Goal: Transaction & Acquisition: Book appointment/travel/reservation

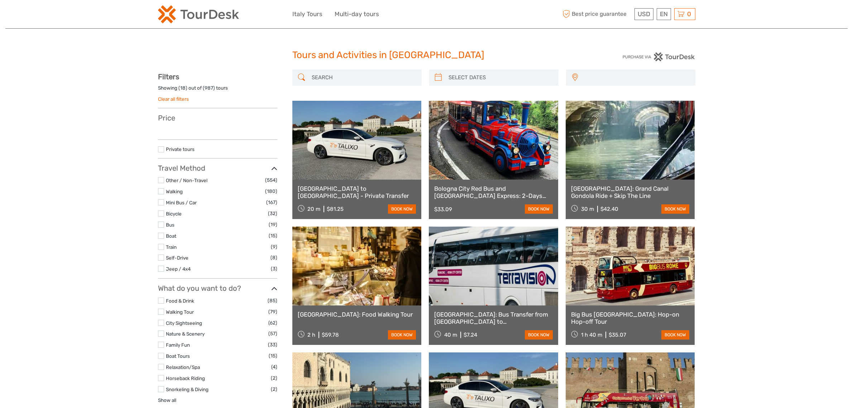
select select
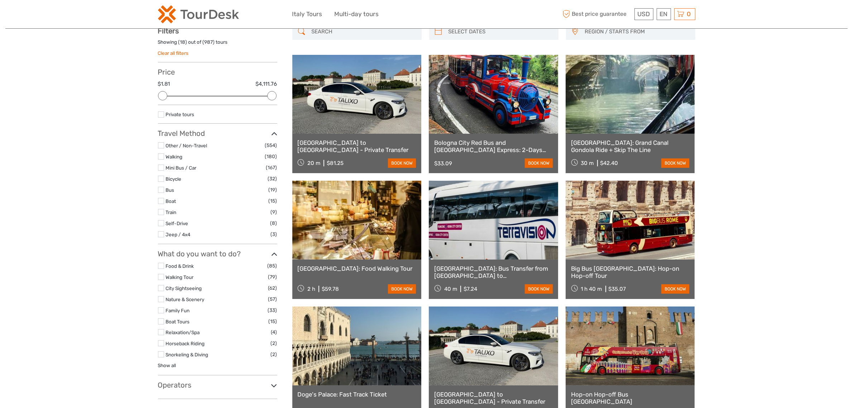
scroll to position [45, 0]
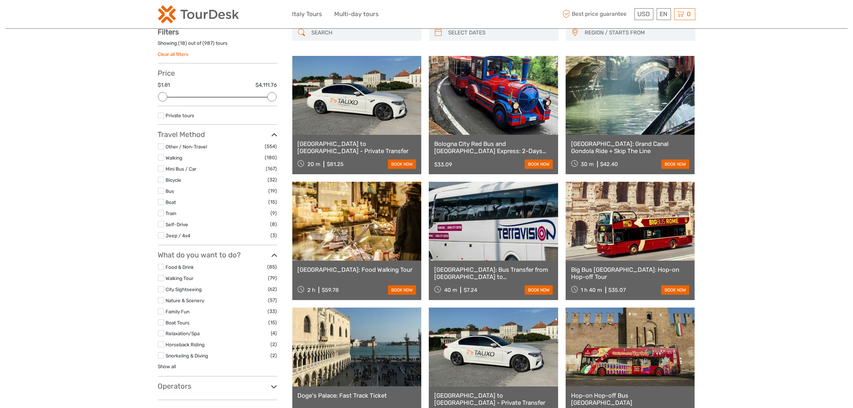
click at [192, 386] on h3 "Operators" at bounding box center [217, 385] width 119 height 9
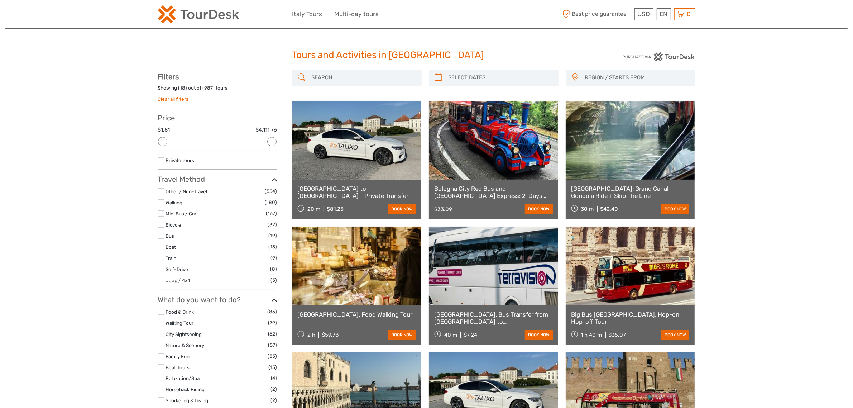
scroll to position [1254, 0]
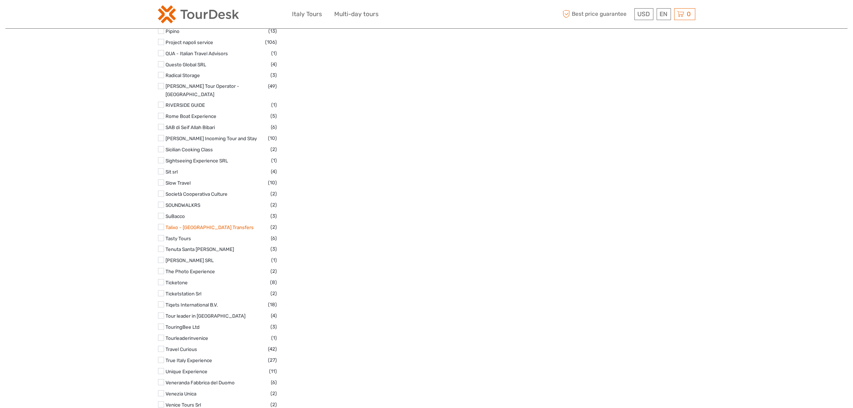
click at [193, 224] on link "Talixo - [GEOGRAPHIC_DATA] Transfers" at bounding box center [210, 227] width 88 height 6
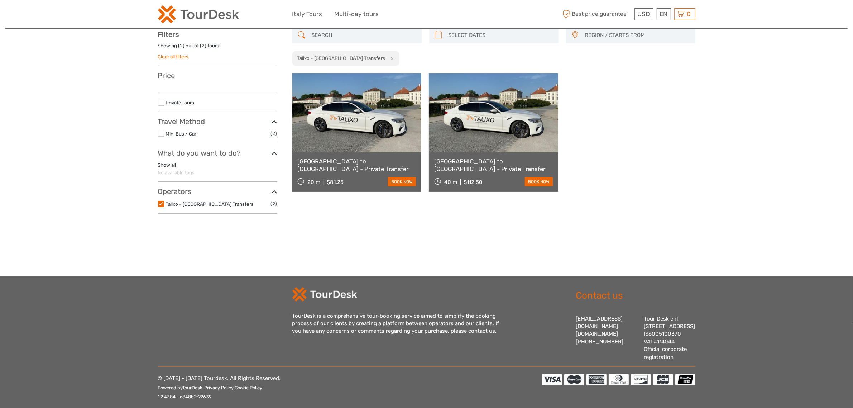
scroll to position [40, 0]
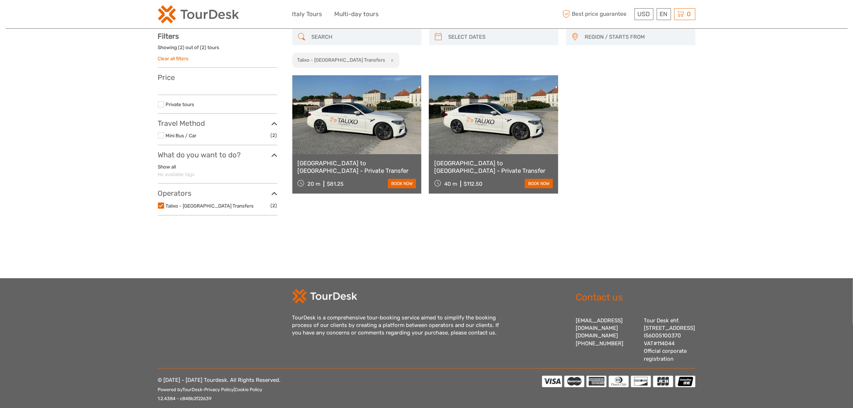
scroll to position [59, 0]
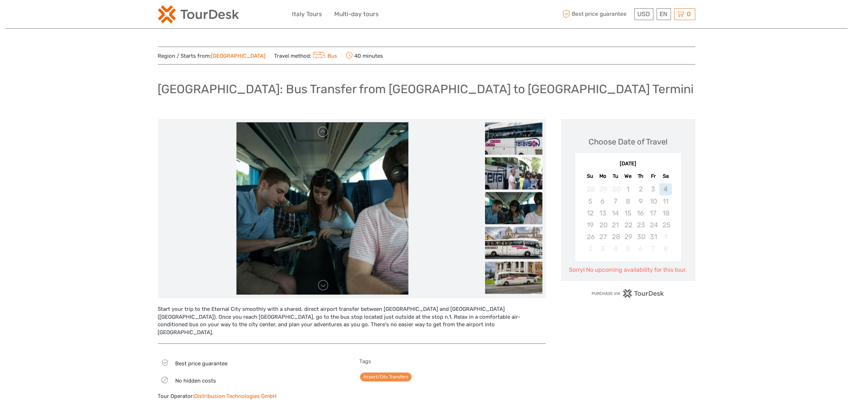
click at [272, 226] on img at bounding box center [322, 208] width 172 height 172
click at [325, 289] on link at bounding box center [322, 284] width 11 height 11
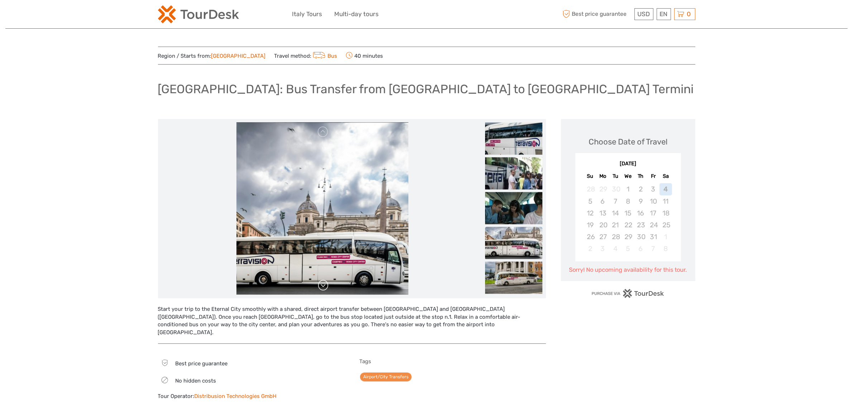
click at [325, 289] on link at bounding box center [322, 284] width 11 height 11
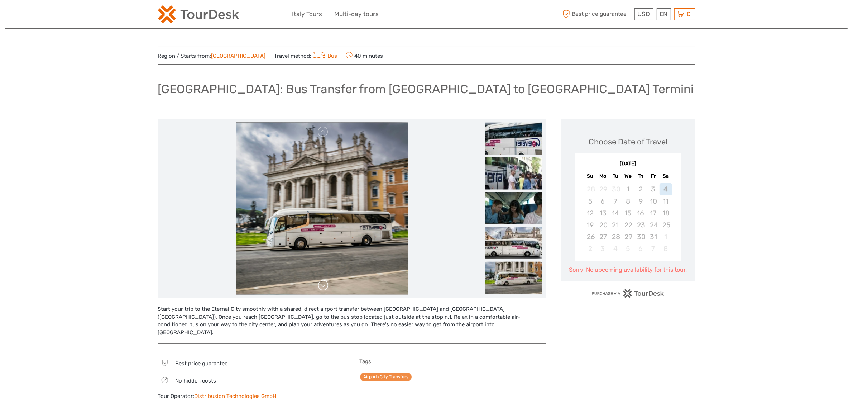
click at [325, 289] on link at bounding box center [322, 284] width 11 height 11
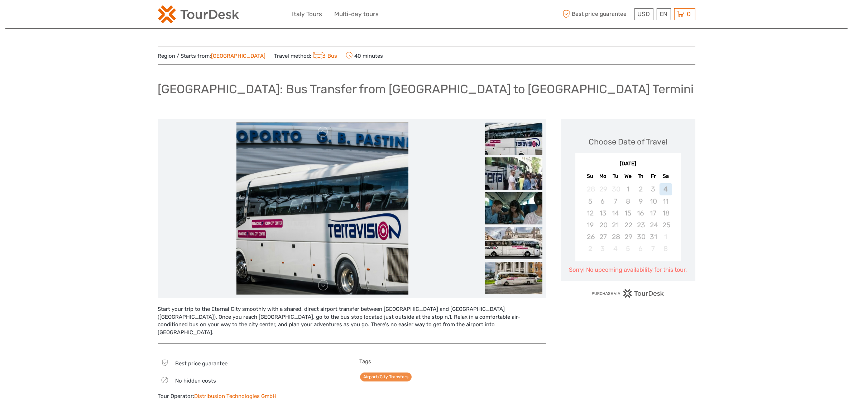
click at [529, 99] on div "[GEOGRAPHIC_DATA]: Bus Transfer from [GEOGRAPHIC_DATA] to [GEOGRAPHIC_DATA] Ter…" at bounding box center [426, 92] width 537 height 26
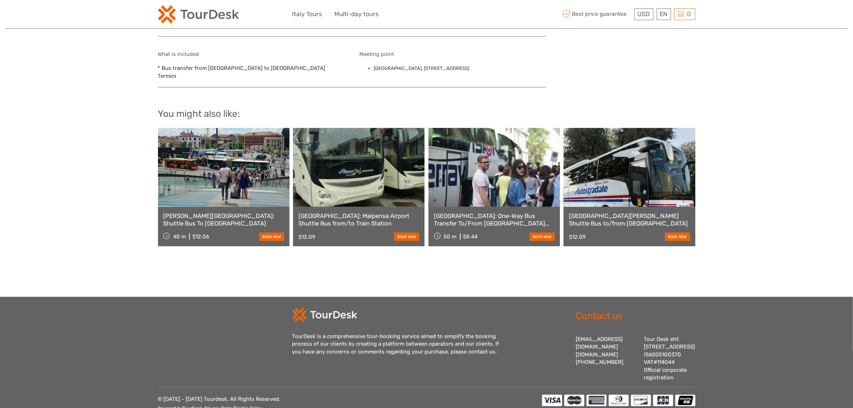
click at [605, 212] on link "Orio al Serio Airport Shuttle Bus to/from Milan" at bounding box center [629, 219] width 121 height 15
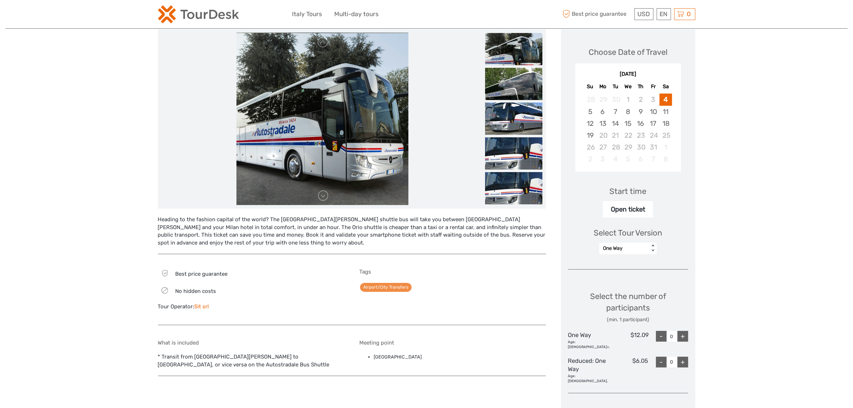
scroll to position [269, 0]
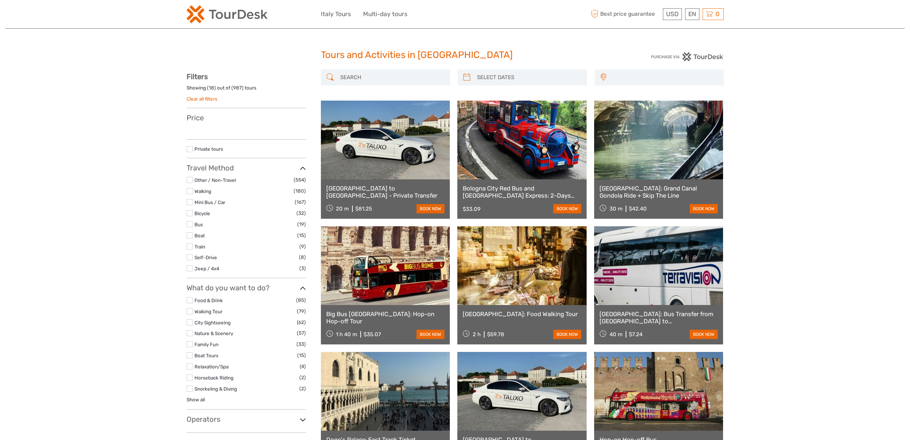
select select
